Goal: Task Accomplishment & Management: Use online tool/utility

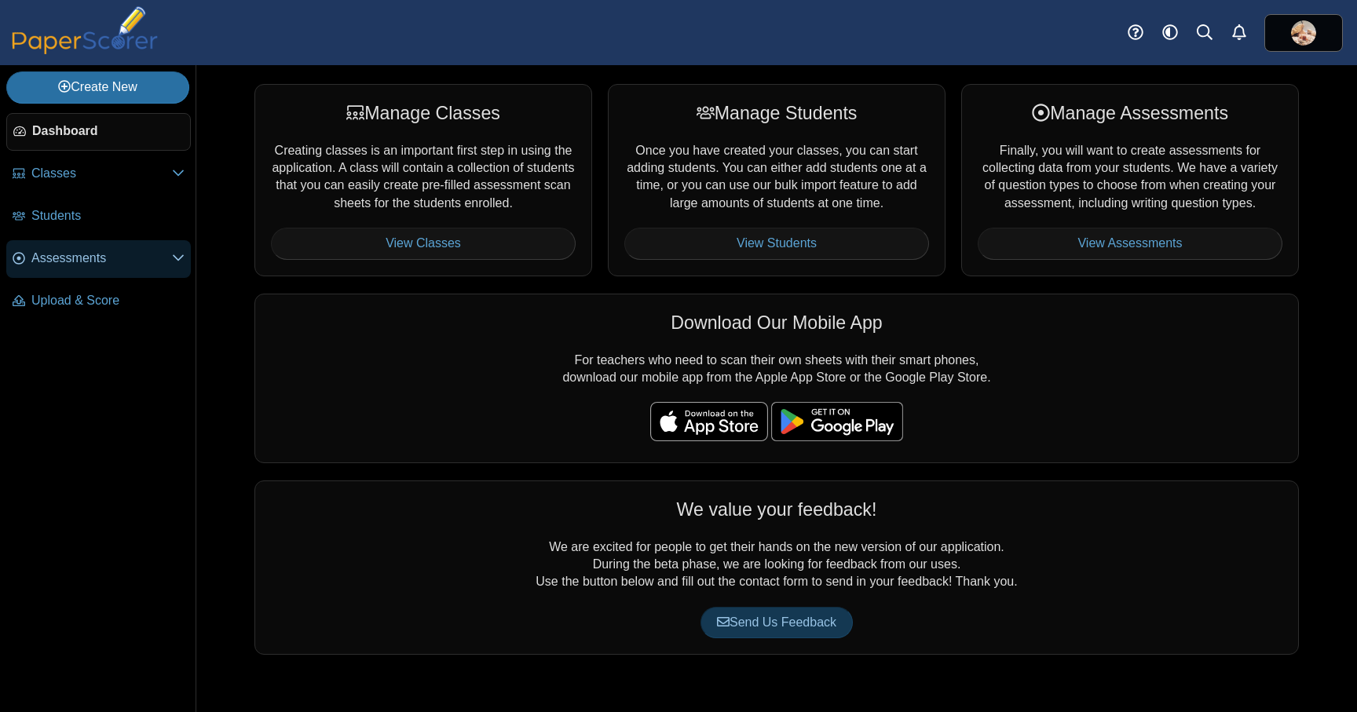
click at [79, 255] on span "Assessments" at bounding box center [101, 258] width 141 height 17
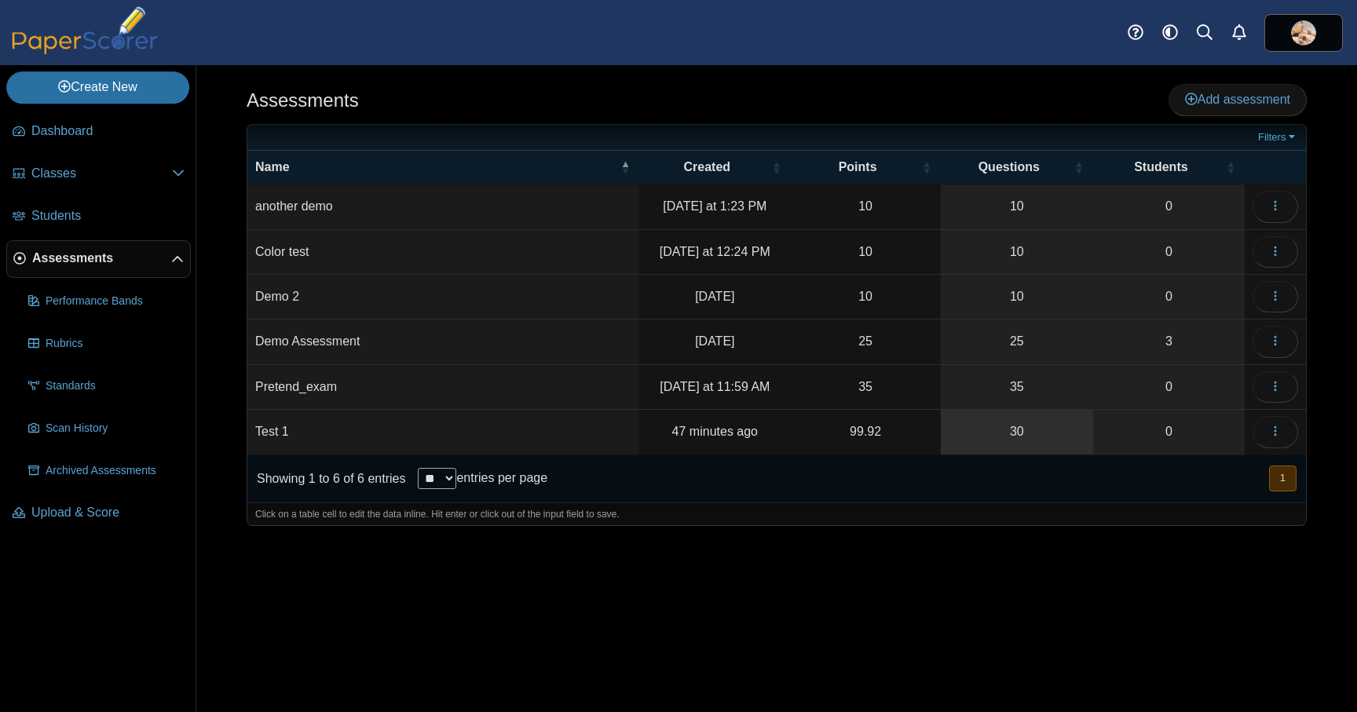
click at [1005, 433] on link "30" at bounding box center [1017, 432] width 152 height 44
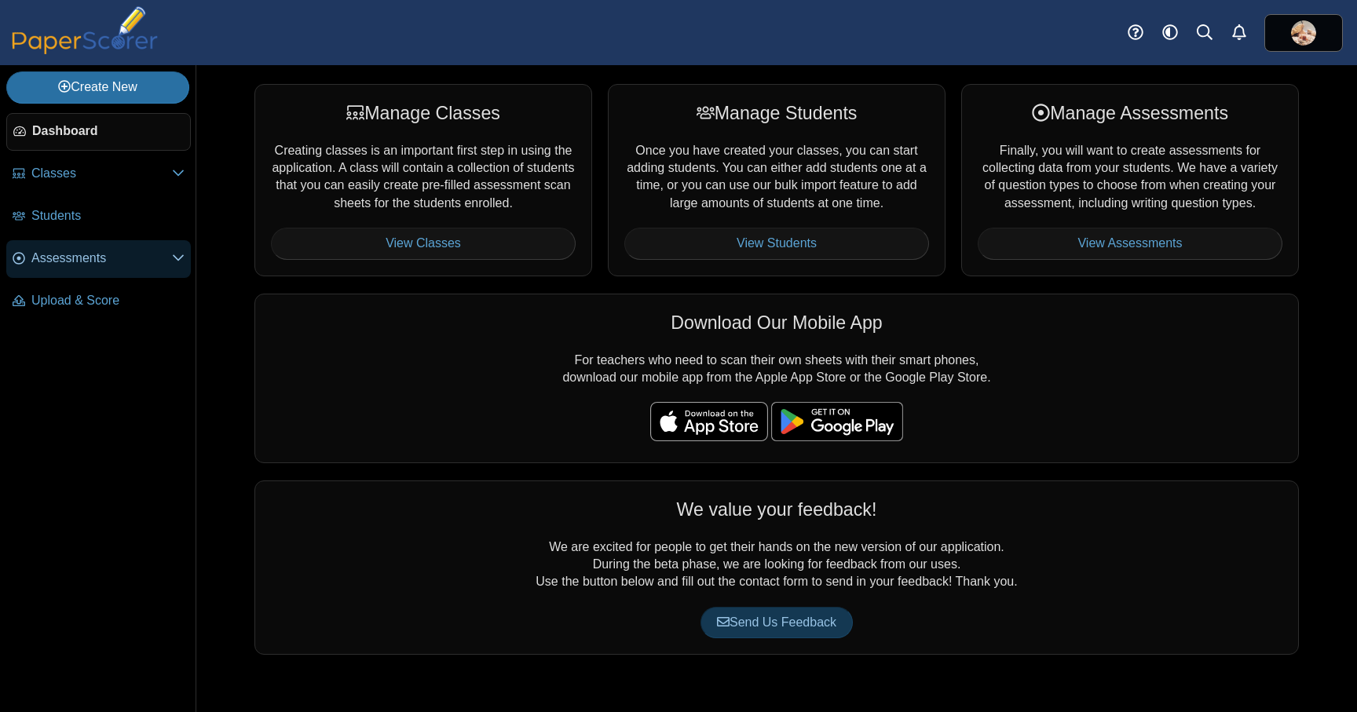
click at [82, 244] on link "Assessments" at bounding box center [98, 259] width 185 height 38
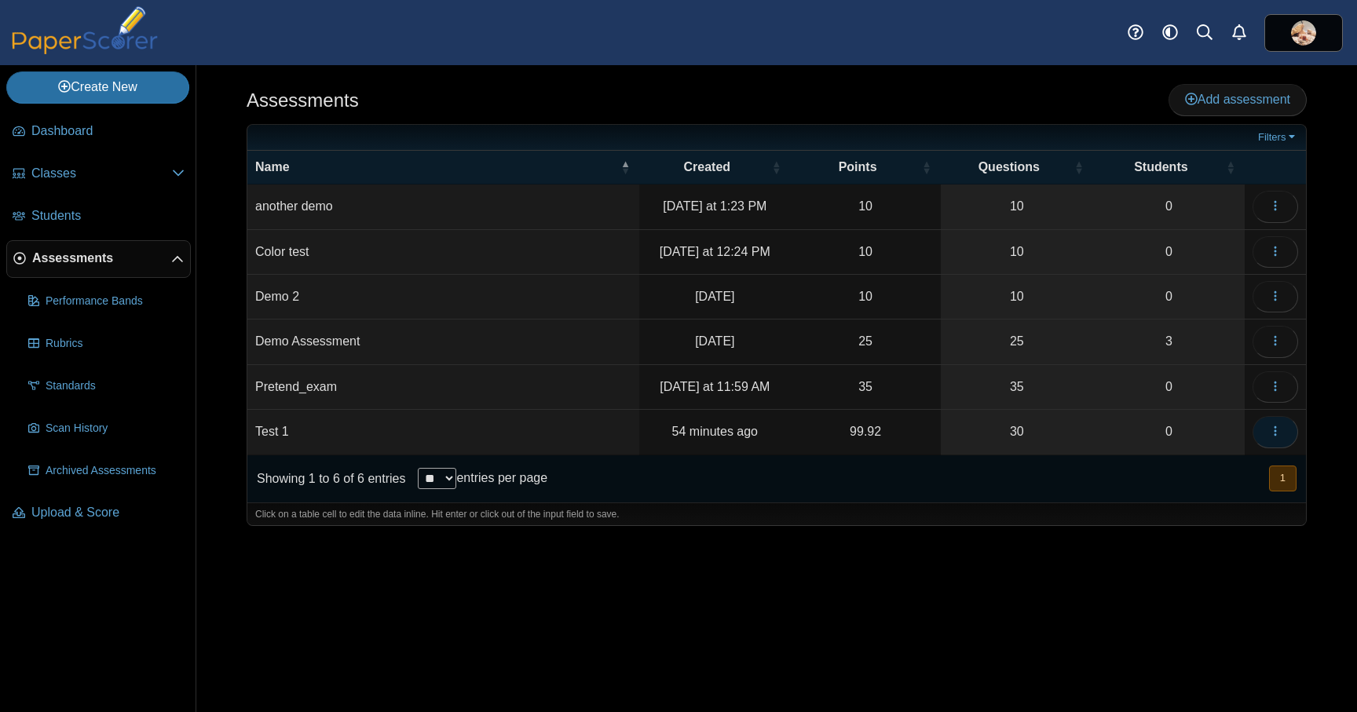
click at [1288, 434] on button "button" at bounding box center [1276, 431] width 46 height 31
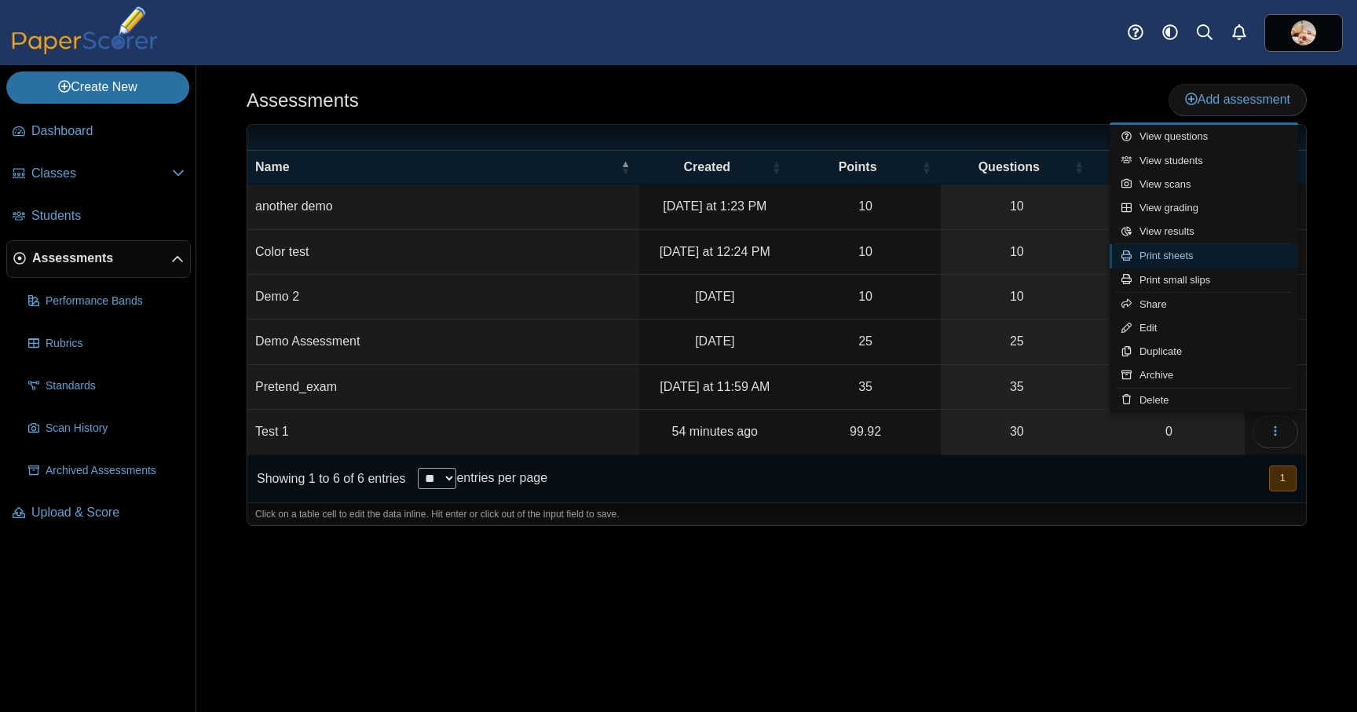
click at [1191, 257] on link "Print sheets" at bounding box center [1204, 256] width 188 height 24
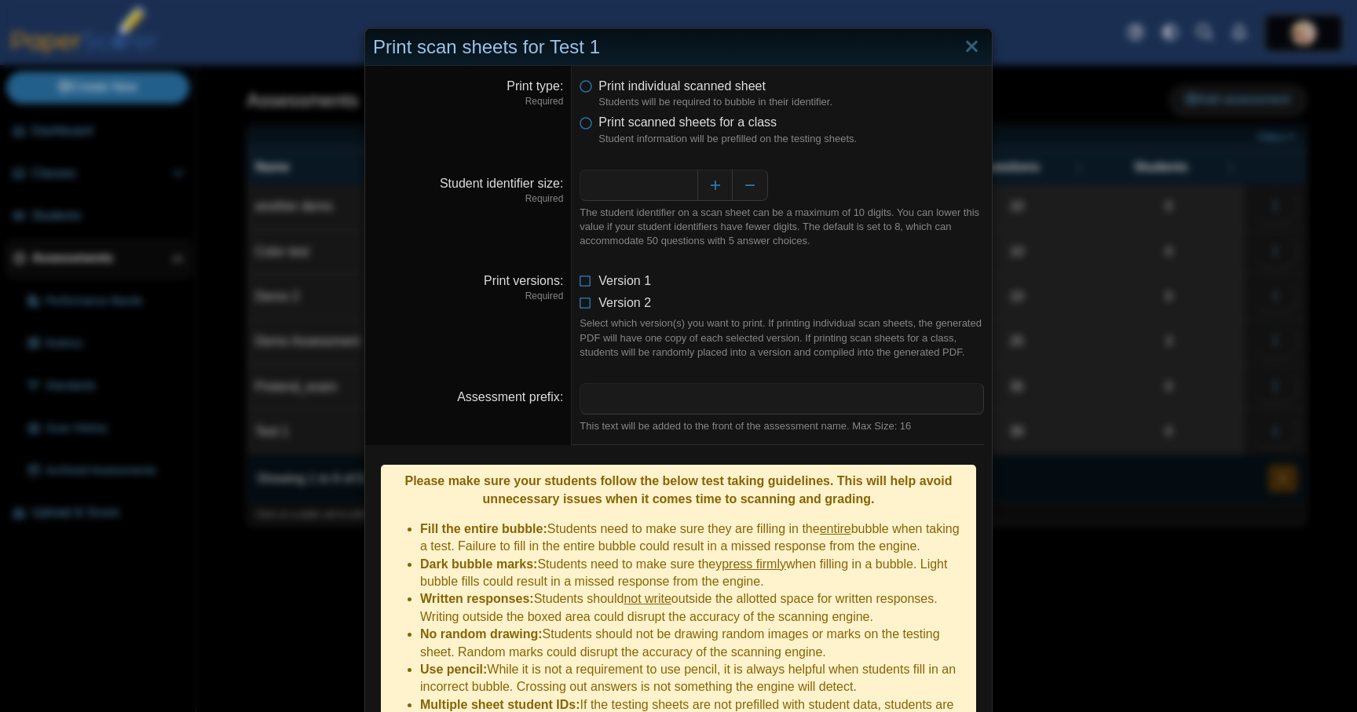
scroll to position [119, 0]
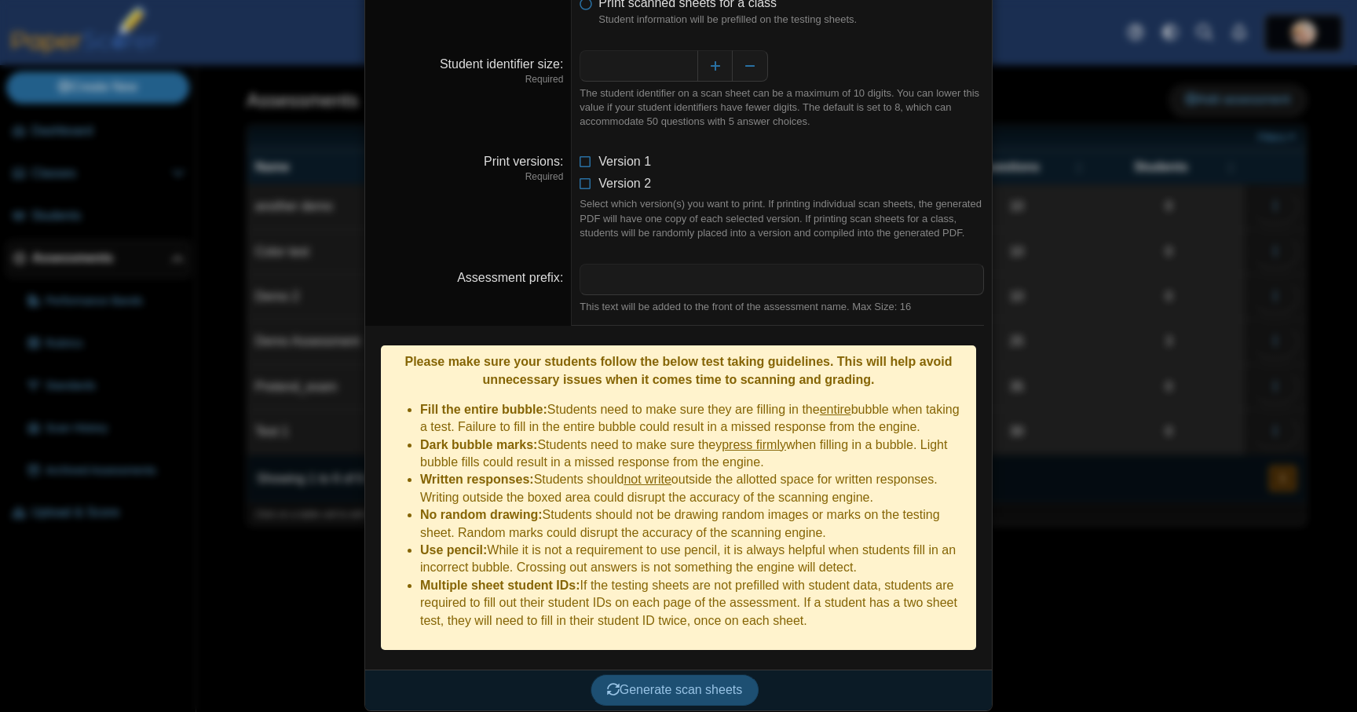
click at [652, 686] on span "Generate scan sheets" at bounding box center [675, 689] width 136 height 13
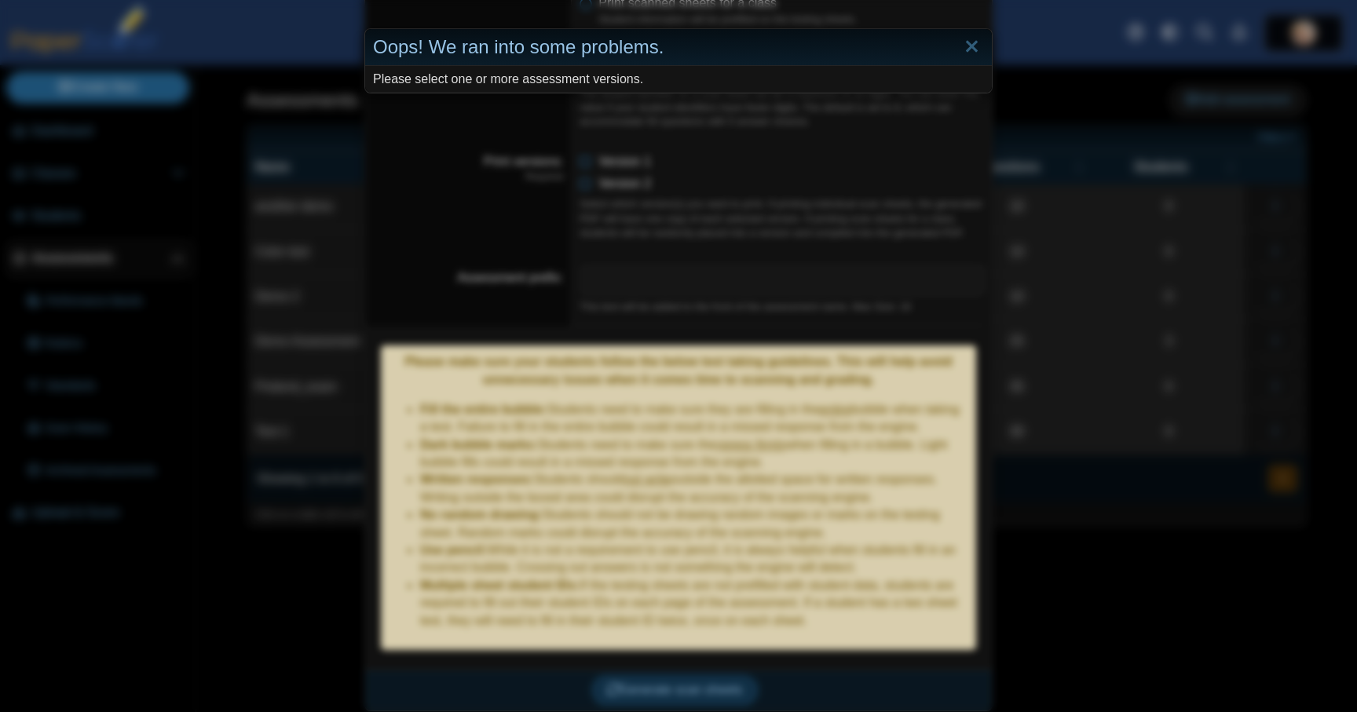
click at [701, 604] on div "Oops! We ran into some problems. Please select one or more assessment versions." at bounding box center [678, 356] width 1357 height 712
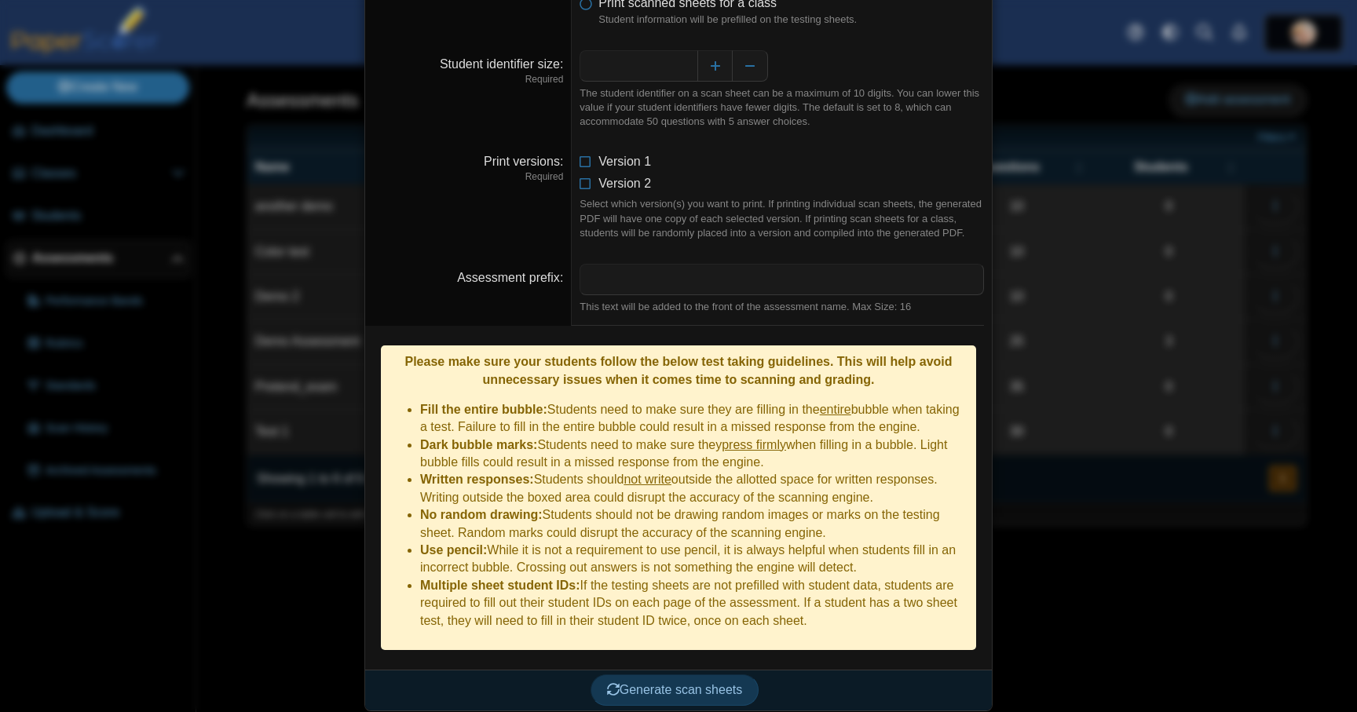
click at [767, 670] on div "Generate scan sheets" at bounding box center [674, 690] width 619 height 41
click at [713, 690] on span "Generate scan sheets" at bounding box center [675, 689] width 136 height 13
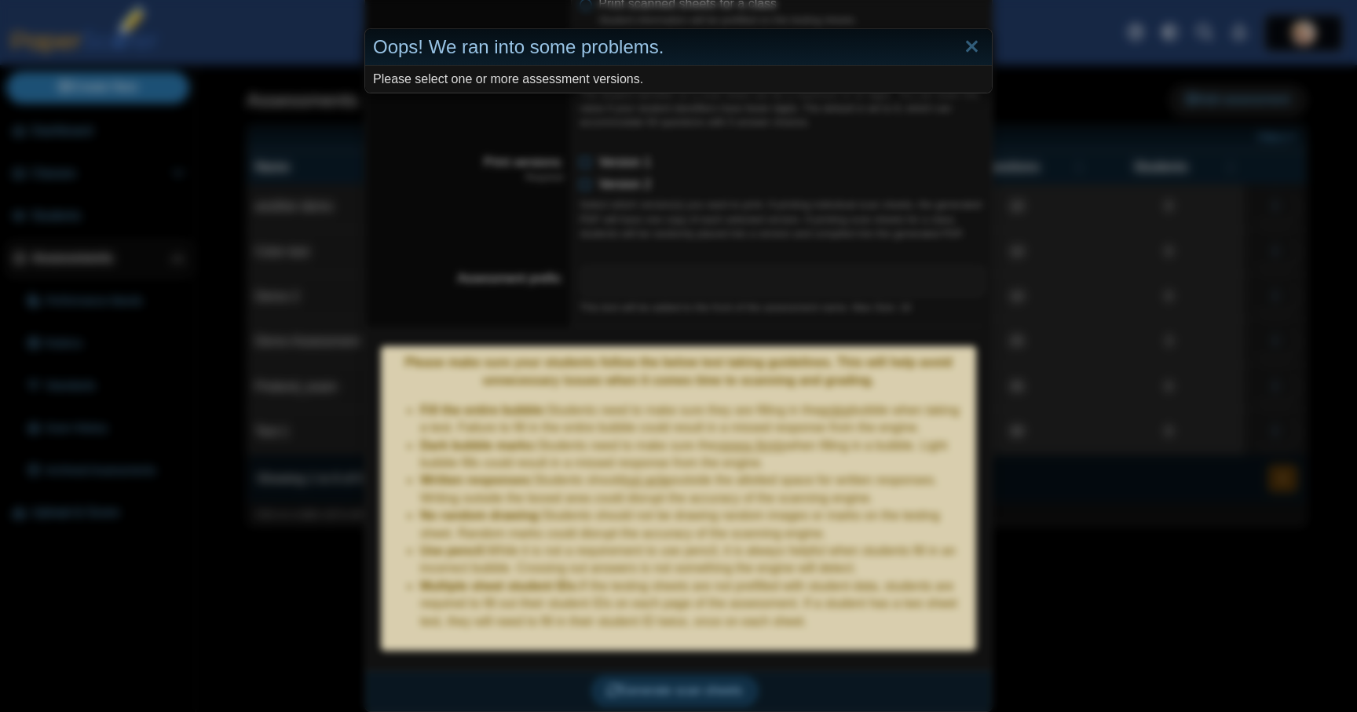
drag, startPoint x: 463, startPoint y: 393, endPoint x: 400, endPoint y: 385, distance: 64.2
click at [453, 392] on div "Oops! We ran into some problems. Please select one or more assessment versions." at bounding box center [678, 356] width 1357 height 712
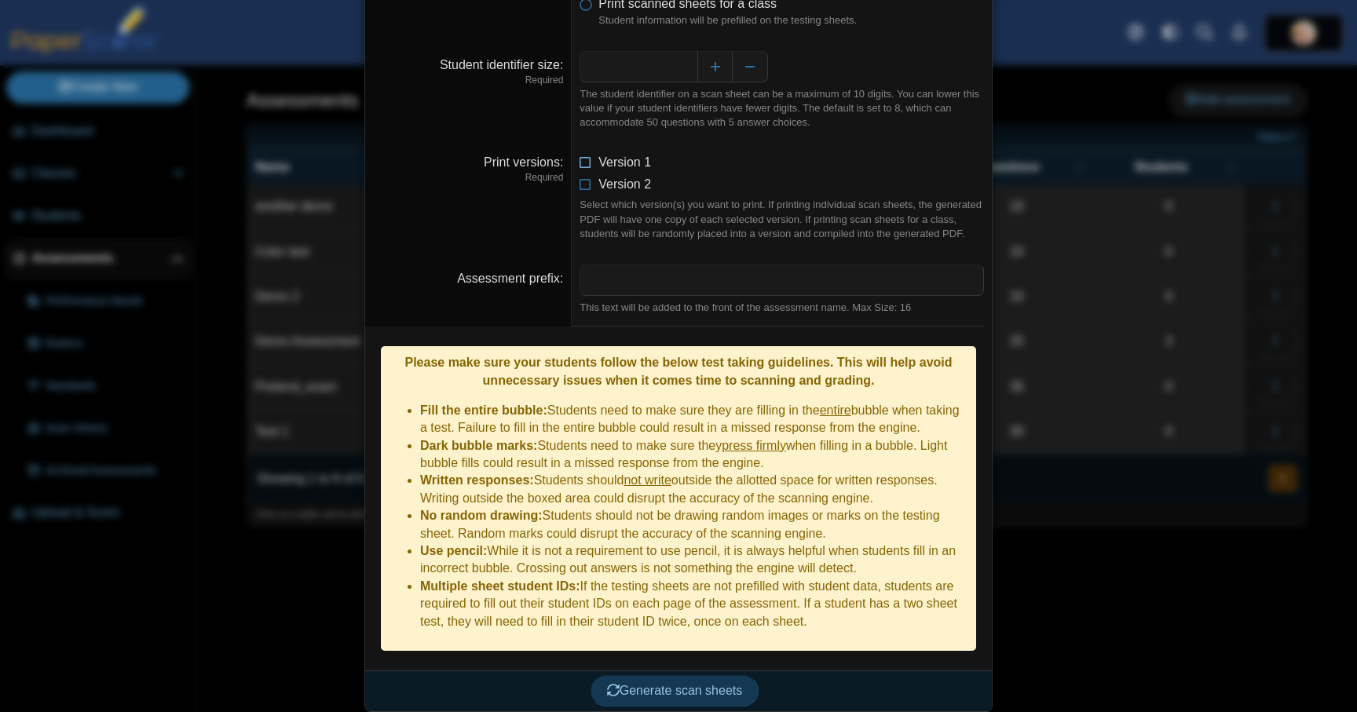
click at [581, 160] on icon at bounding box center [586, 159] width 13 height 11
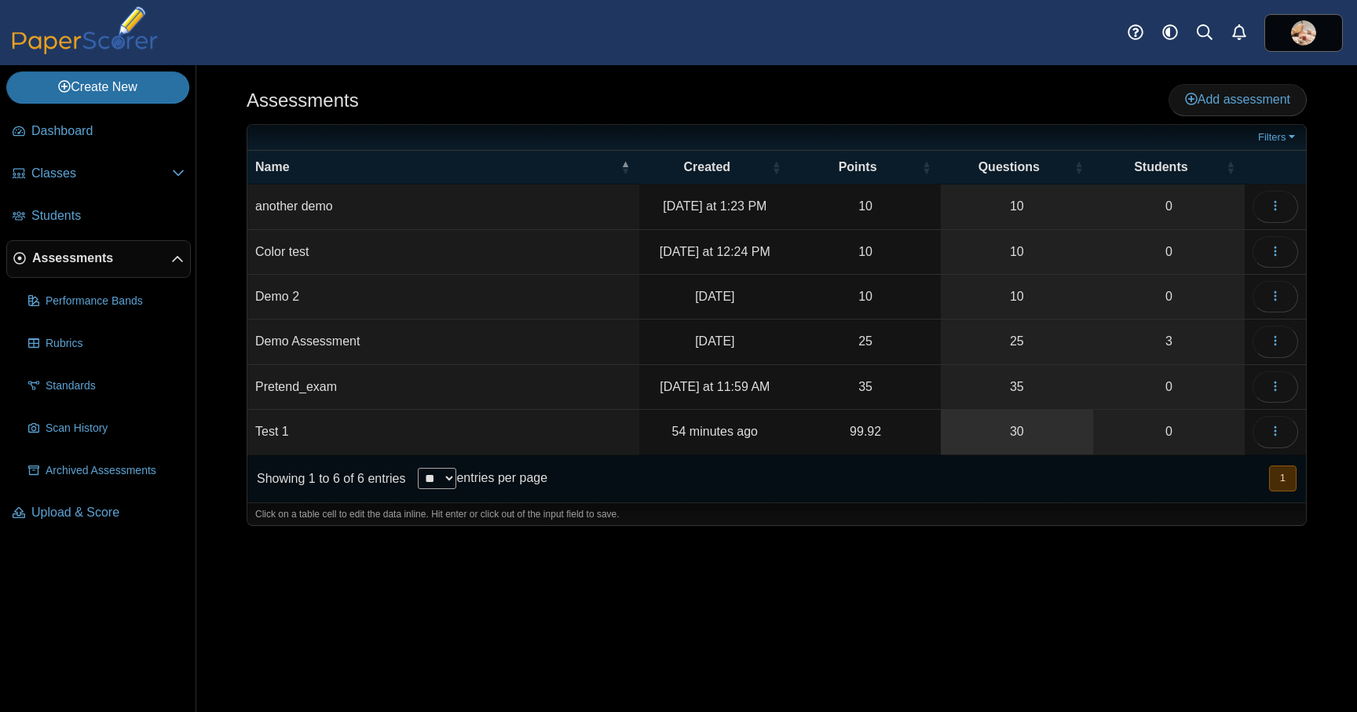
click at [991, 432] on link "30" at bounding box center [1017, 432] width 152 height 44
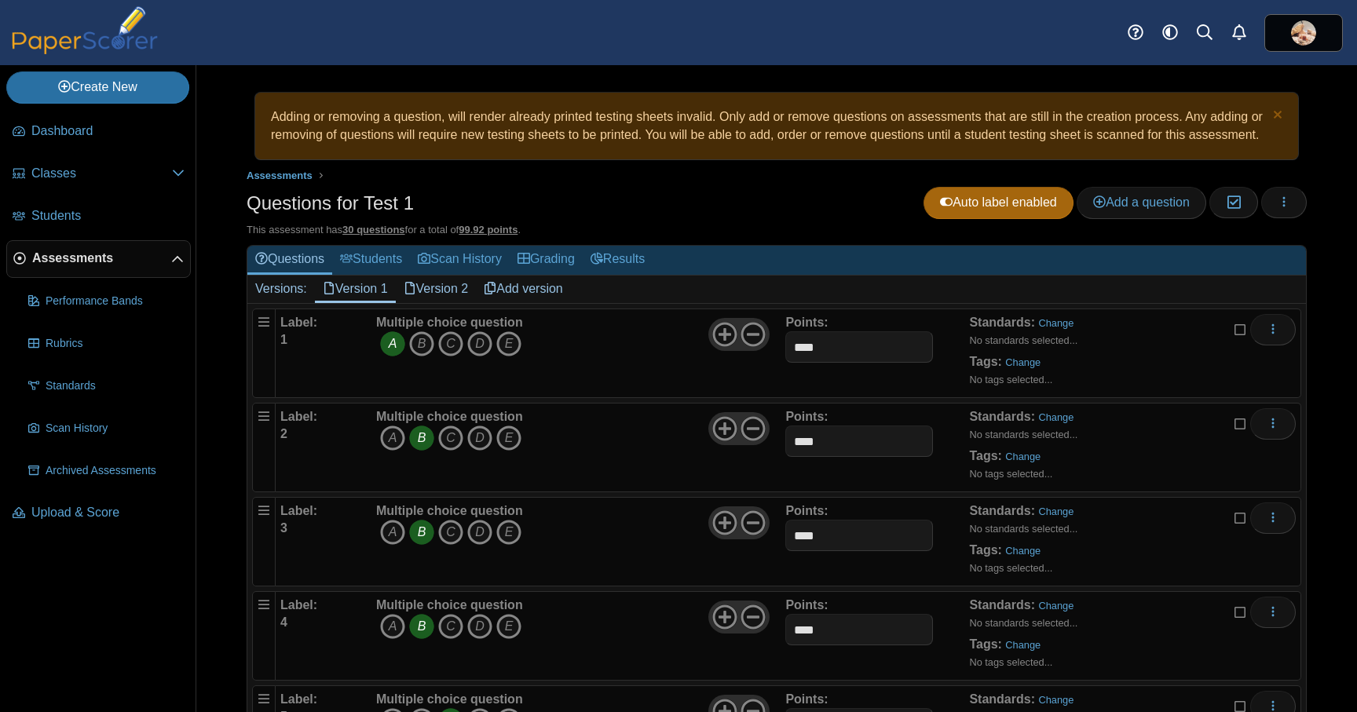
click at [438, 302] on link "Version 2" at bounding box center [436, 289] width 81 height 27
click at [363, 302] on link "Version 1" at bounding box center [355, 289] width 81 height 27
click at [1291, 218] on button "button" at bounding box center [1284, 201] width 46 height 31
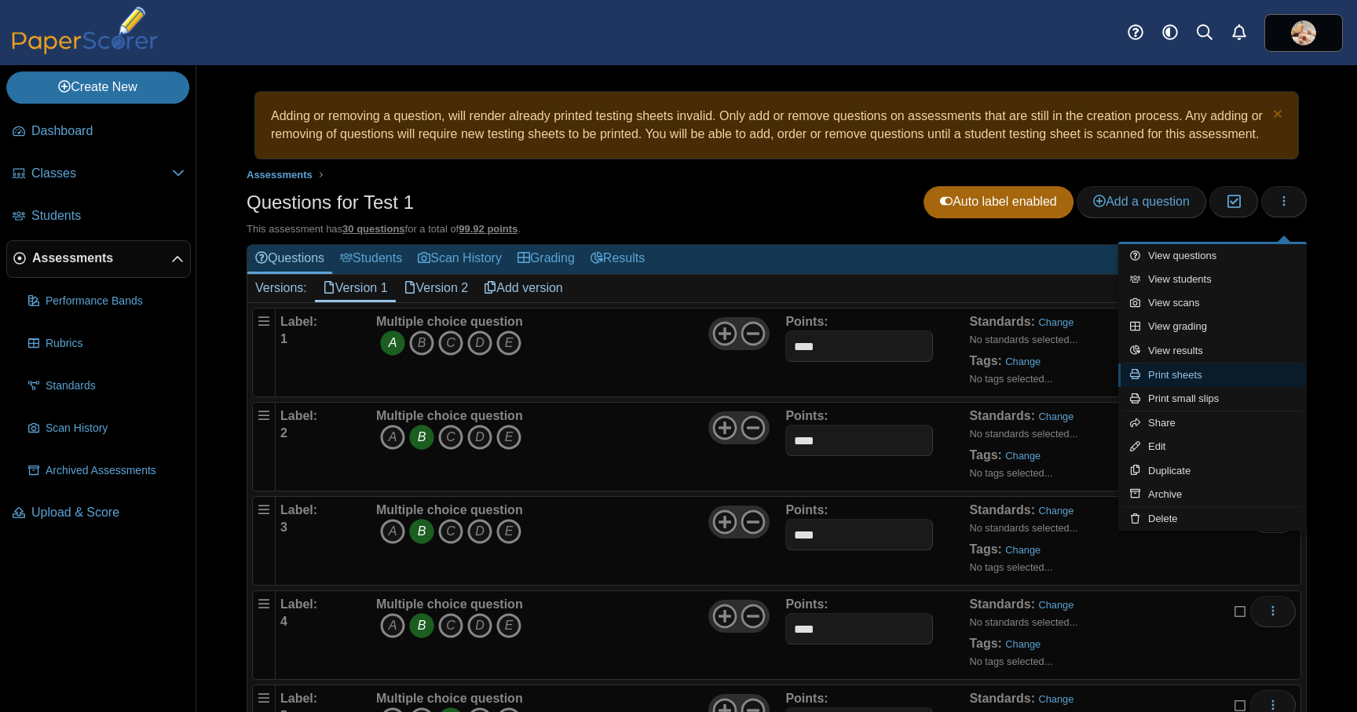
click at [1215, 379] on link "Print sheets" at bounding box center [1212, 376] width 188 height 24
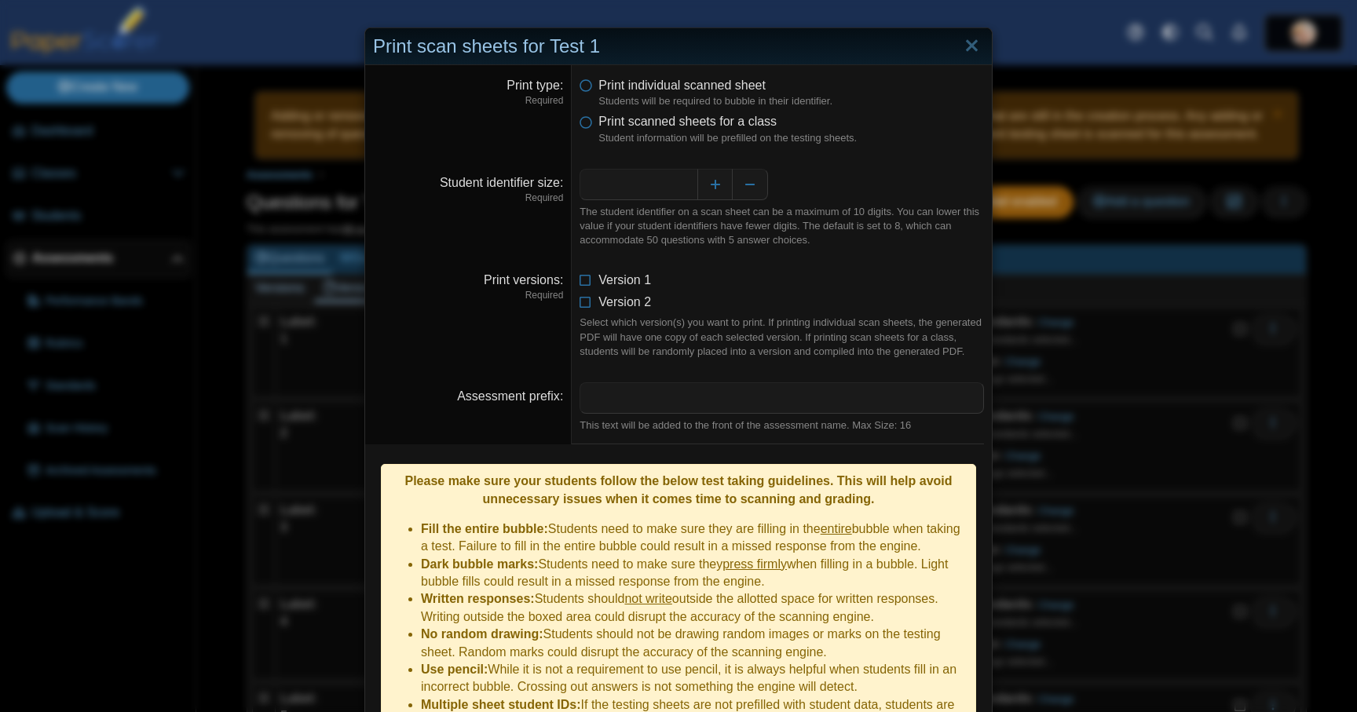
scroll to position [2, 0]
click at [587, 280] on icon at bounding box center [586, 276] width 13 height 11
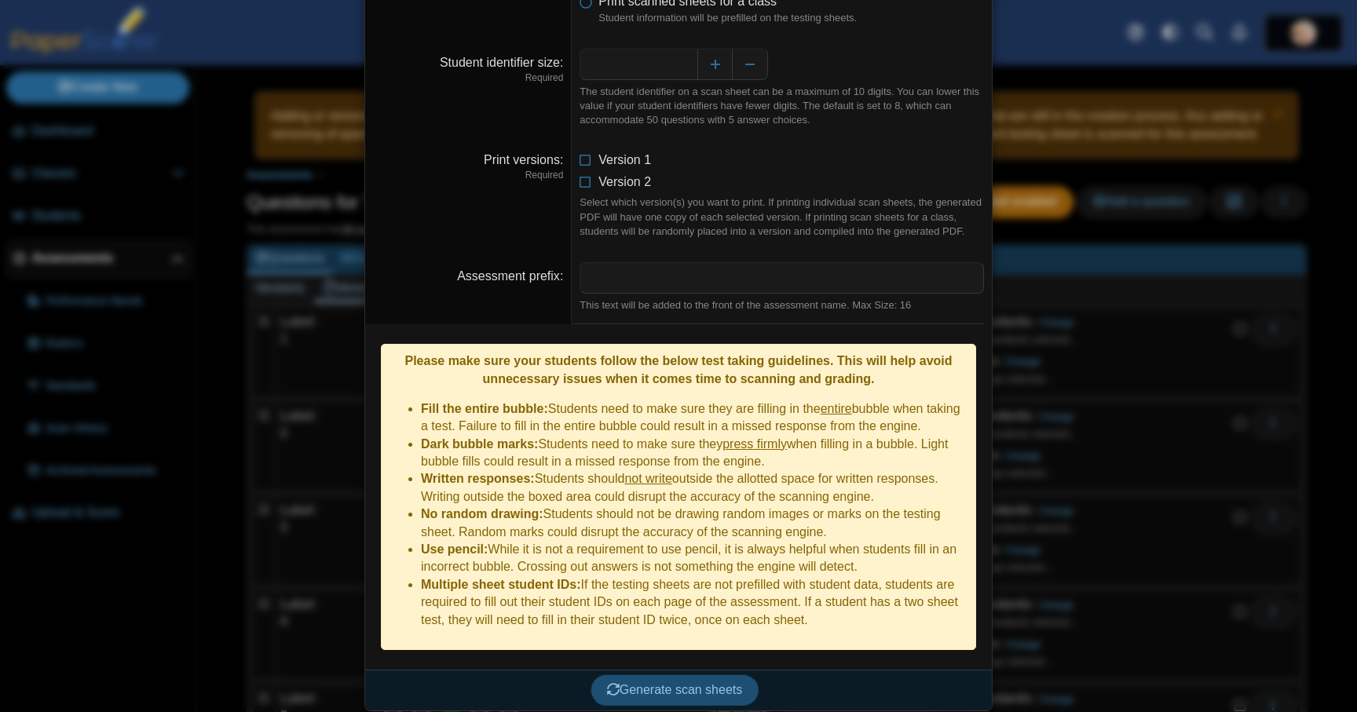
click at [696, 683] on span "Generate scan sheets" at bounding box center [675, 689] width 136 height 13
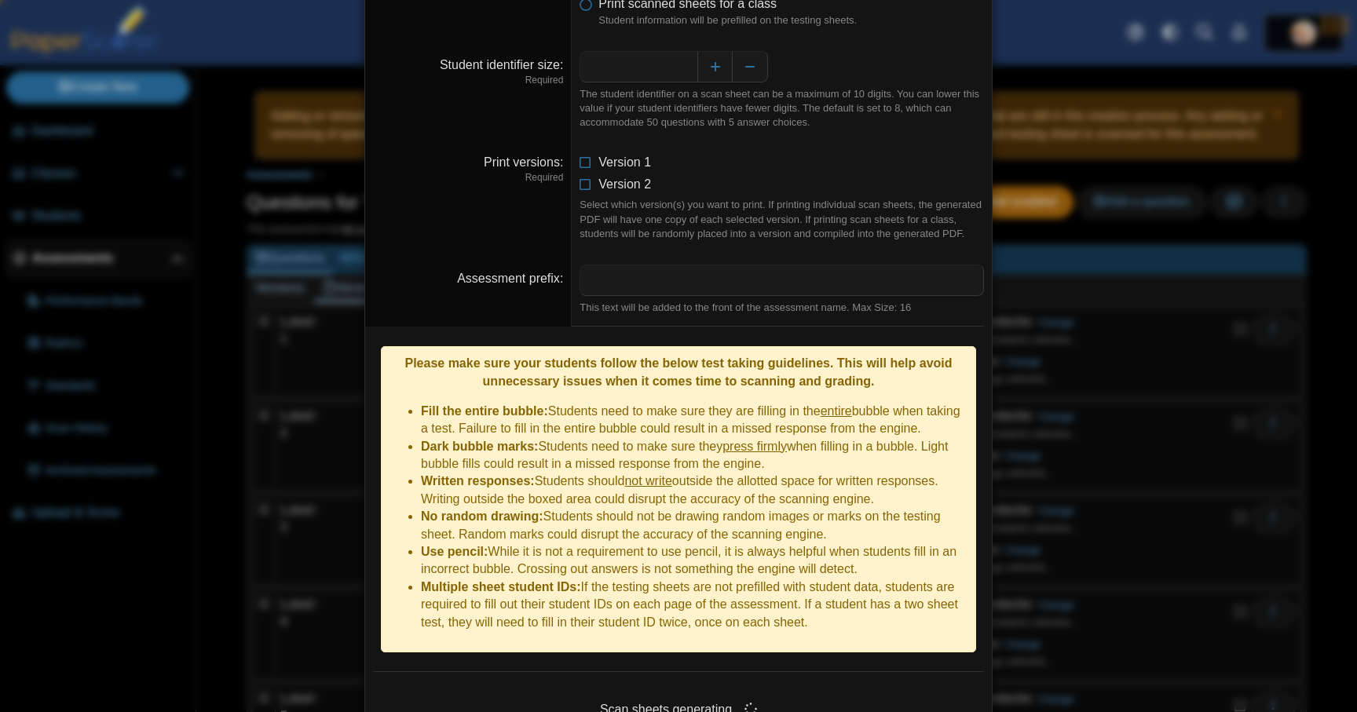
scroll to position [197, 0]
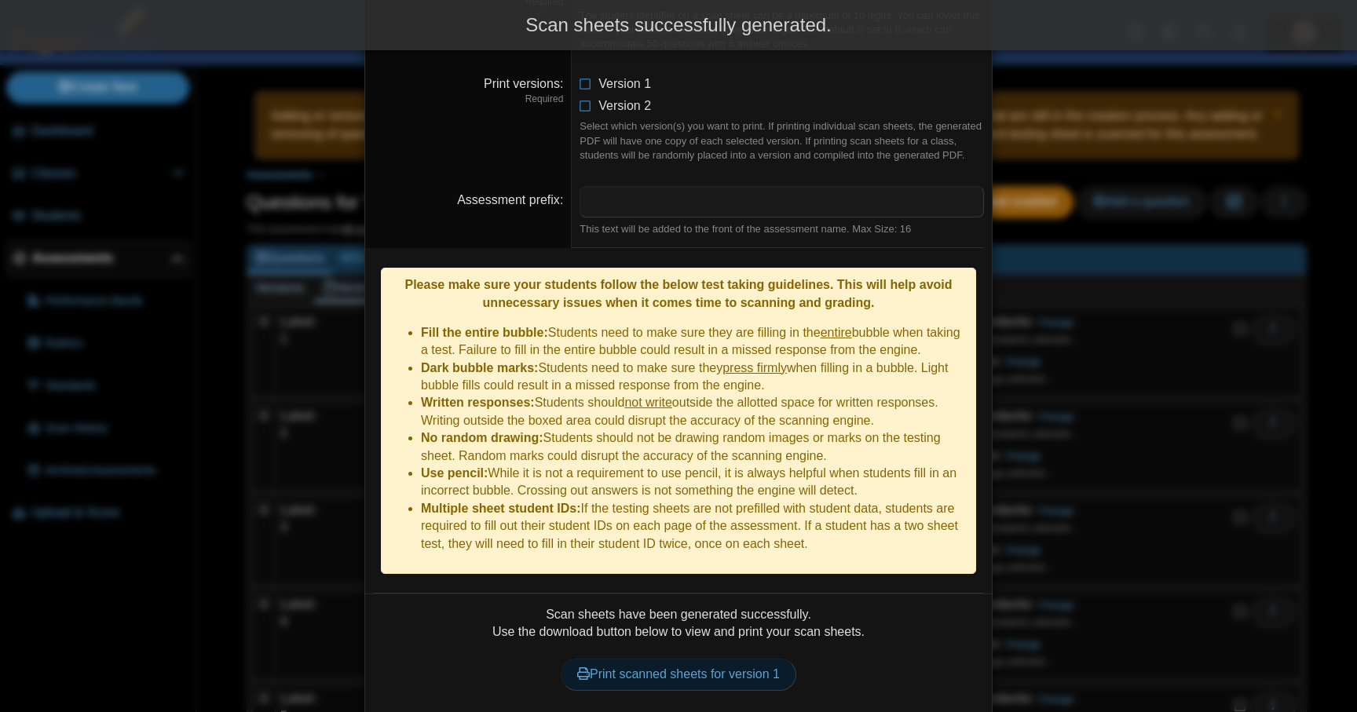
click at [711, 664] on link "Print scanned sheets for version 1" at bounding box center [679, 674] width 236 height 31
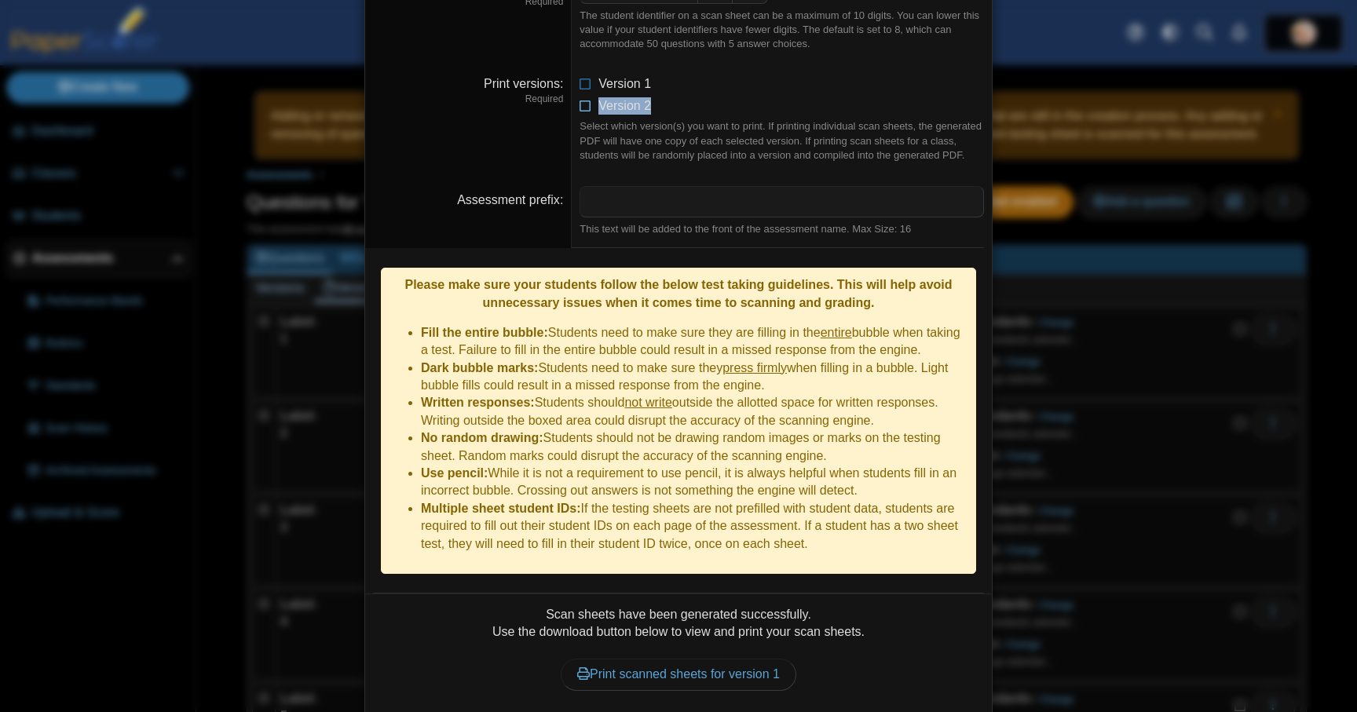
drag, startPoint x: 587, startPoint y: 115, endPoint x: 587, endPoint y: 98, distance: 17.3
click at [588, 103] on dd "Version 1 Version 2 Select which version(s) you want to print. If printing indi…" at bounding box center [782, 119] width 420 height 111
click at [584, 101] on icon at bounding box center [586, 102] width 13 height 11
click at [582, 85] on icon at bounding box center [586, 80] width 13 height 11
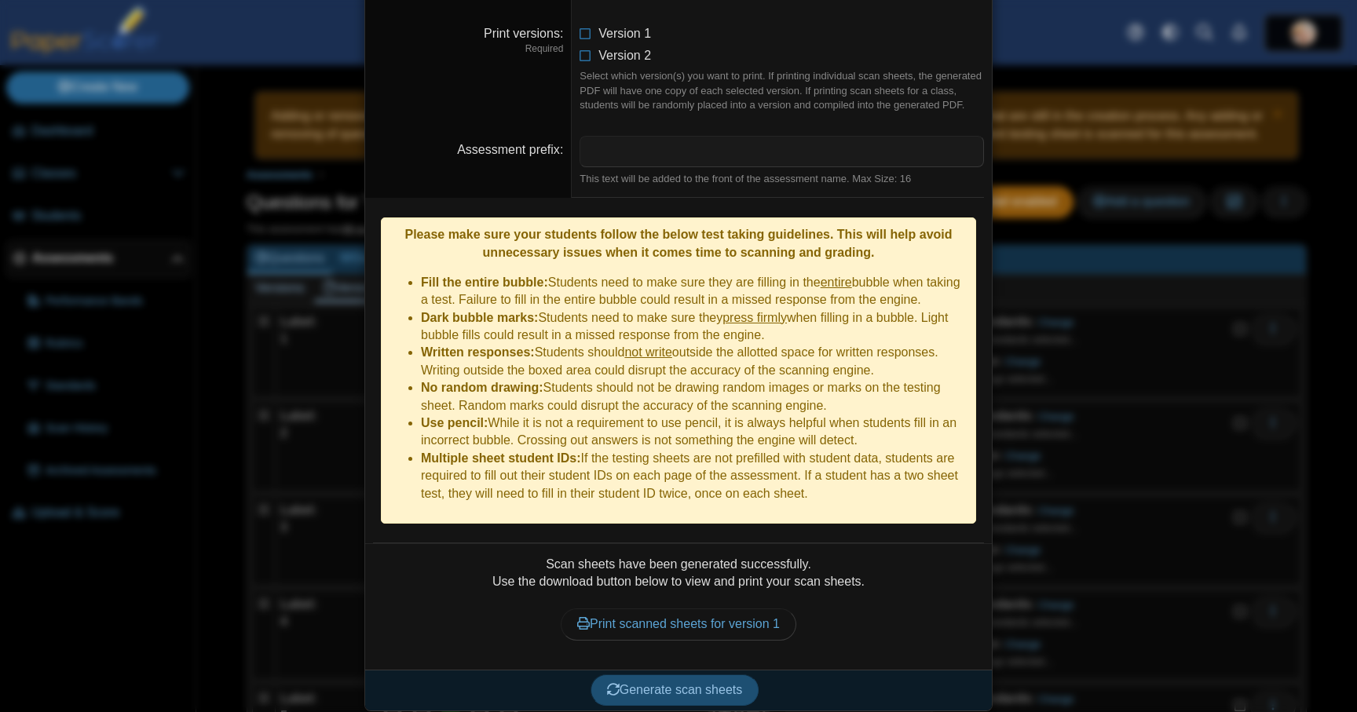
click at [719, 685] on span "Generate scan sheets" at bounding box center [675, 689] width 136 height 13
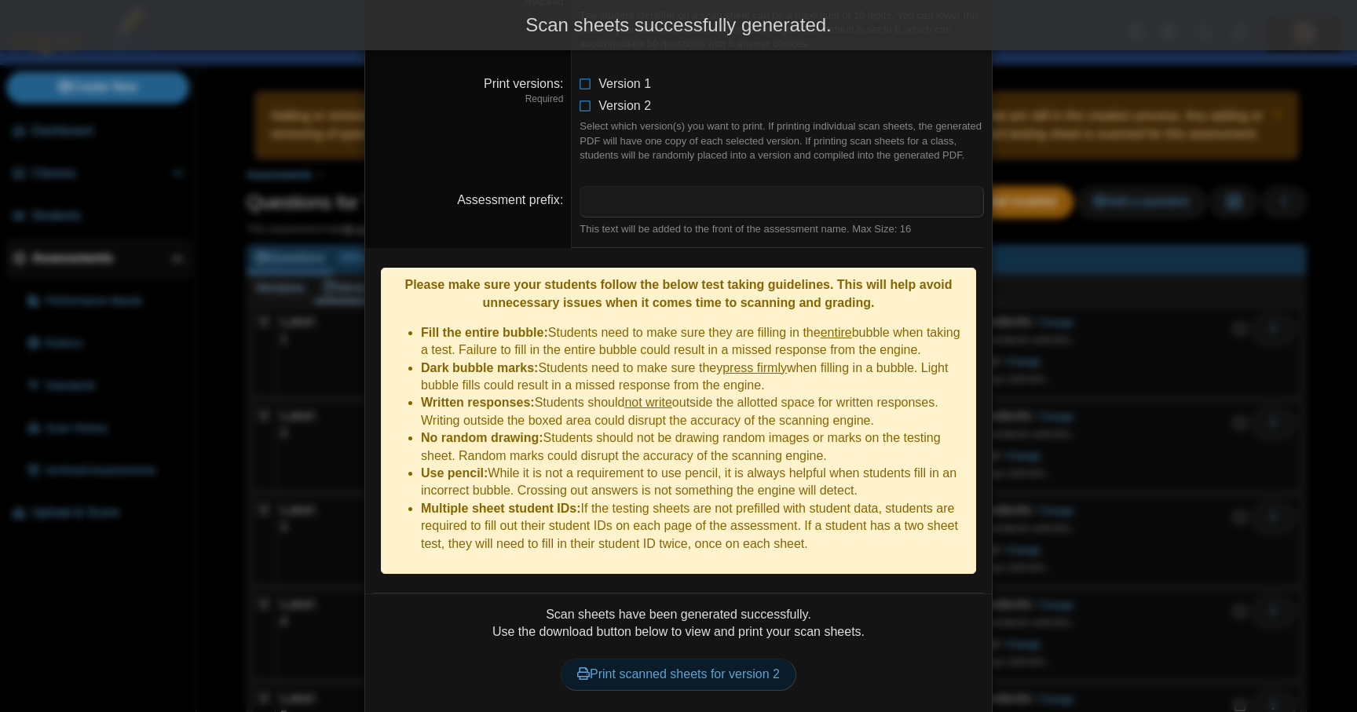
click at [726, 667] on link "Print scanned sheets for version 2" at bounding box center [679, 674] width 236 height 31
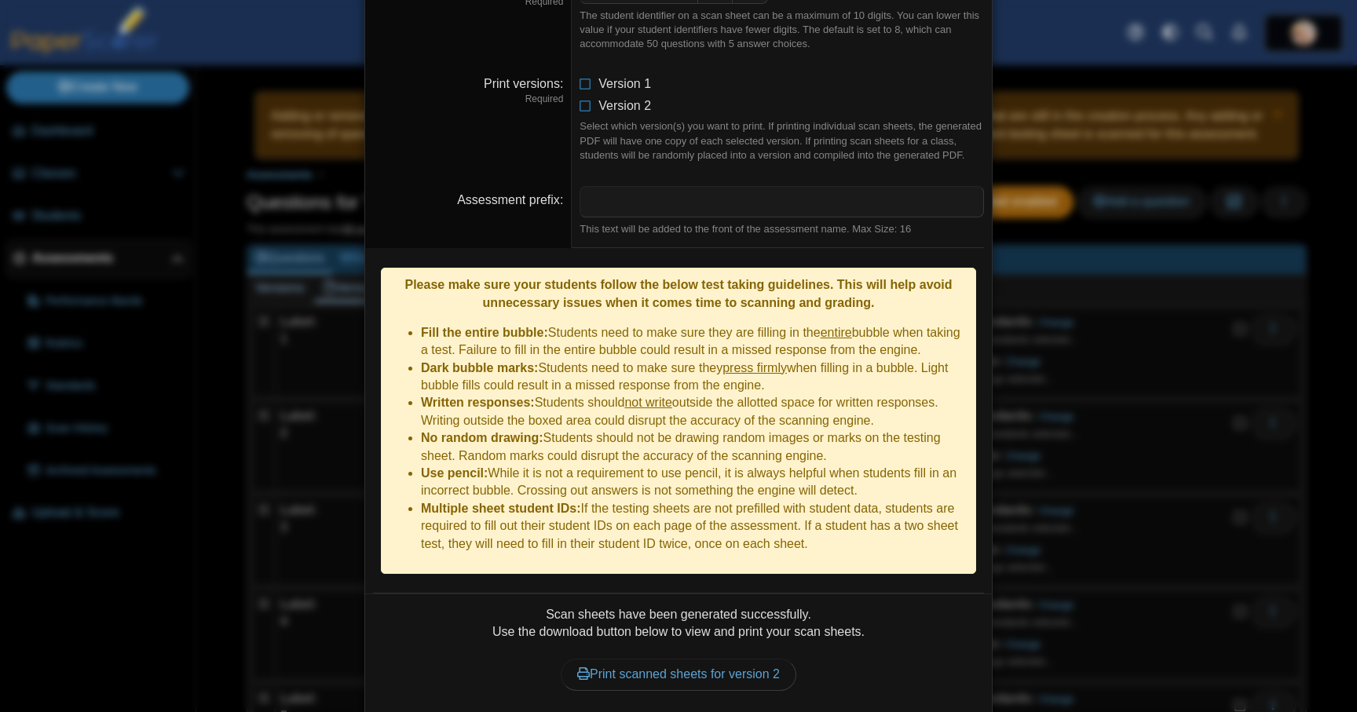
click at [295, 174] on div "**********" at bounding box center [678, 356] width 1357 height 712
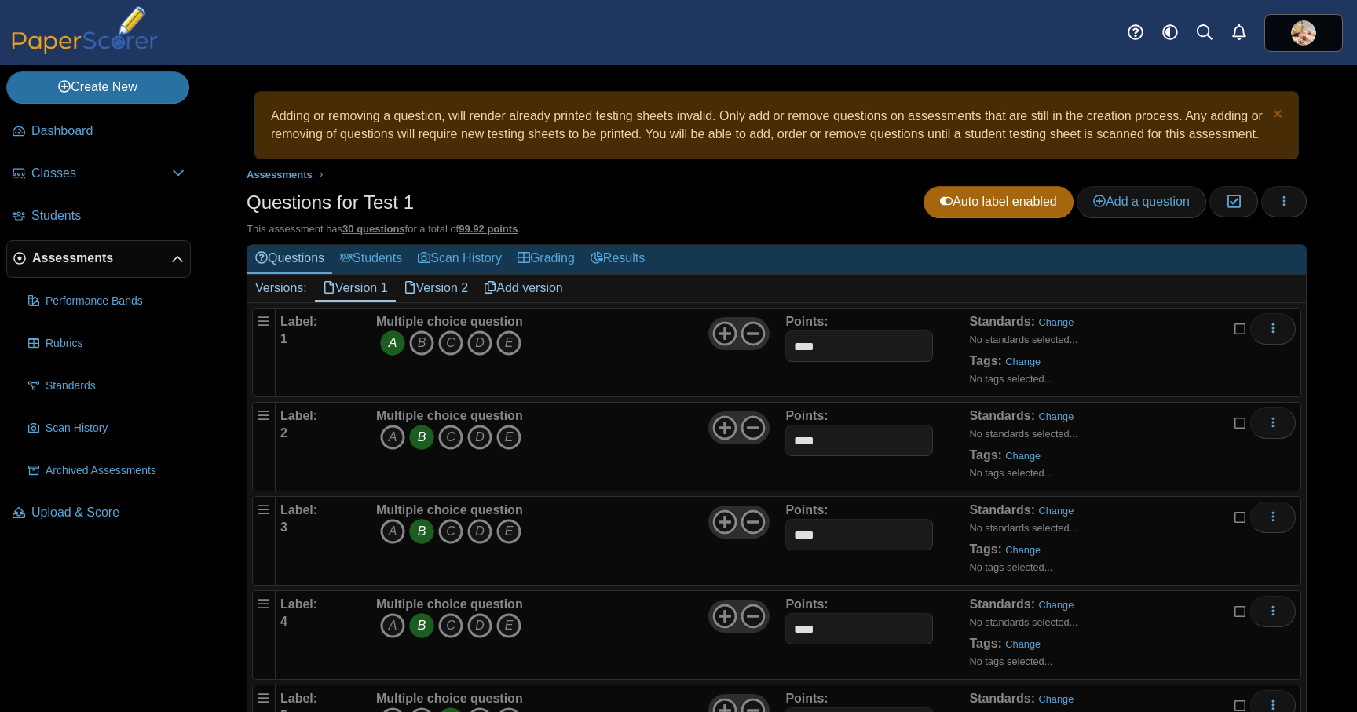
click at [697, 183] on ul "Assessments" at bounding box center [777, 175] width 1060 height 16
